Goal: Navigation & Orientation: Find specific page/section

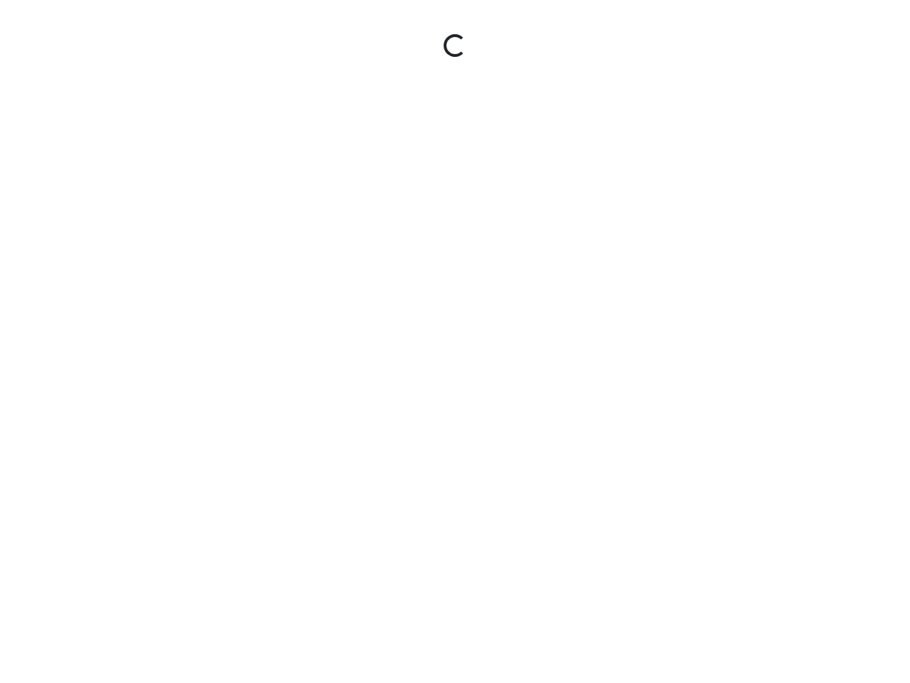
select select "u2EXiXzDikQyxF8CqBZzqm"
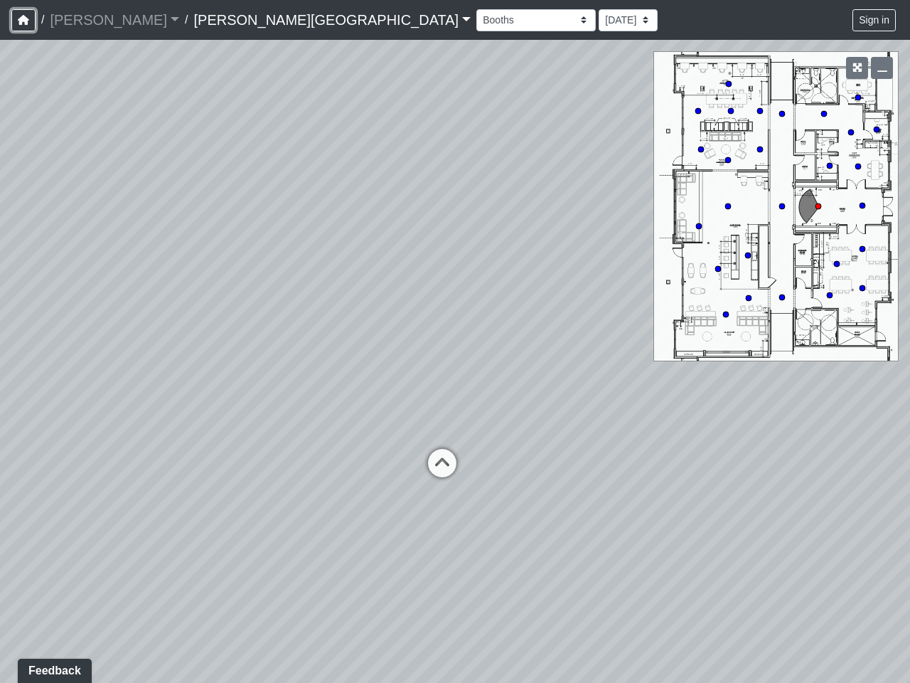
click at [23, 20] on icon "button" at bounding box center [23, 20] width 11 height 10
click at [875, 20] on button "Sign in" at bounding box center [874, 20] width 43 height 22
click at [857, 68] on icon "button" at bounding box center [858, 68] width 10 height 10
click at [882, 68] on icon "button" at bounding box center [883, 68] width 10 height 10
click at [442, 463] on icon at bounding box center [442, 470] width 43 height 43
